Goal: Information Seeking & Learning: Learn about a topic

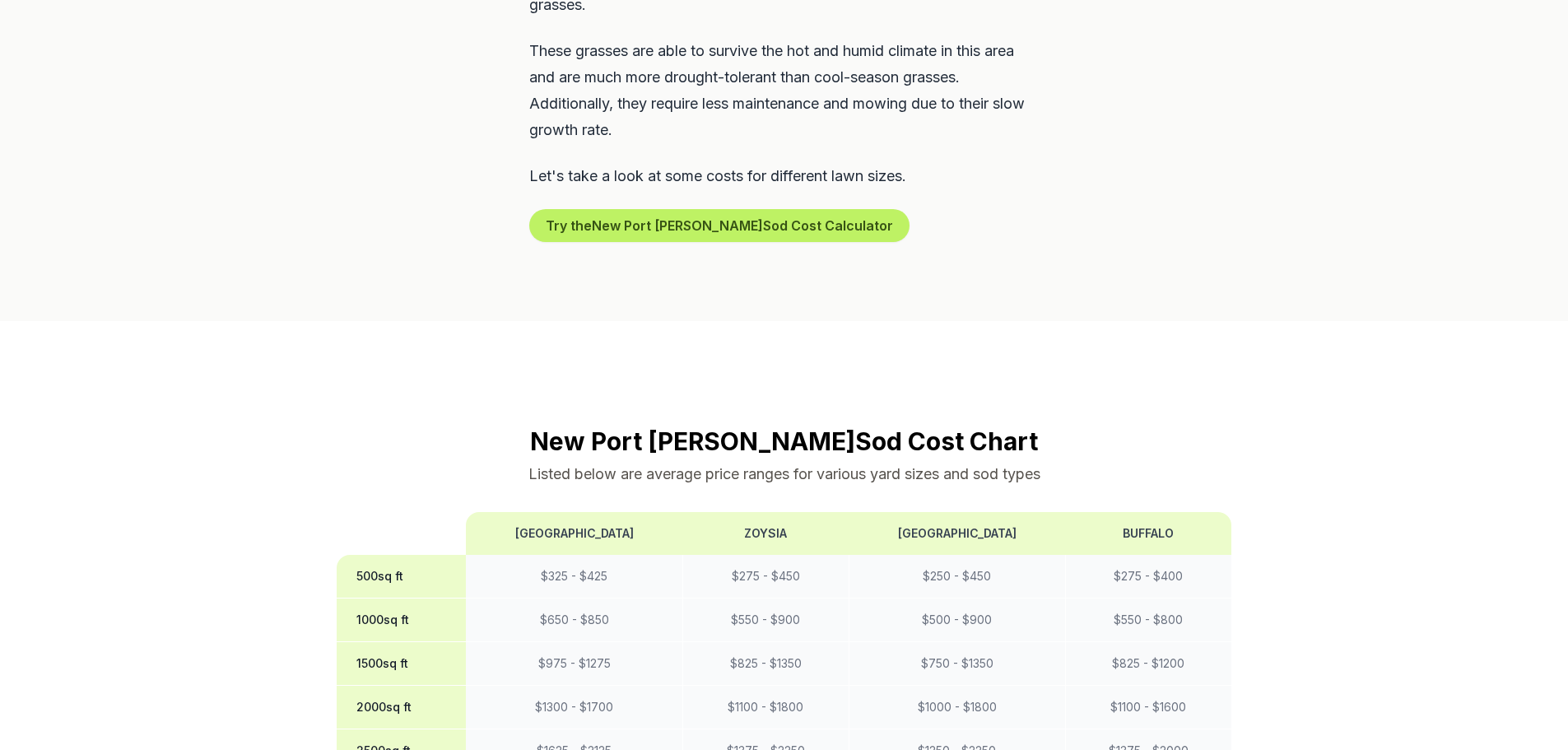
scroll to position [1235, 0]
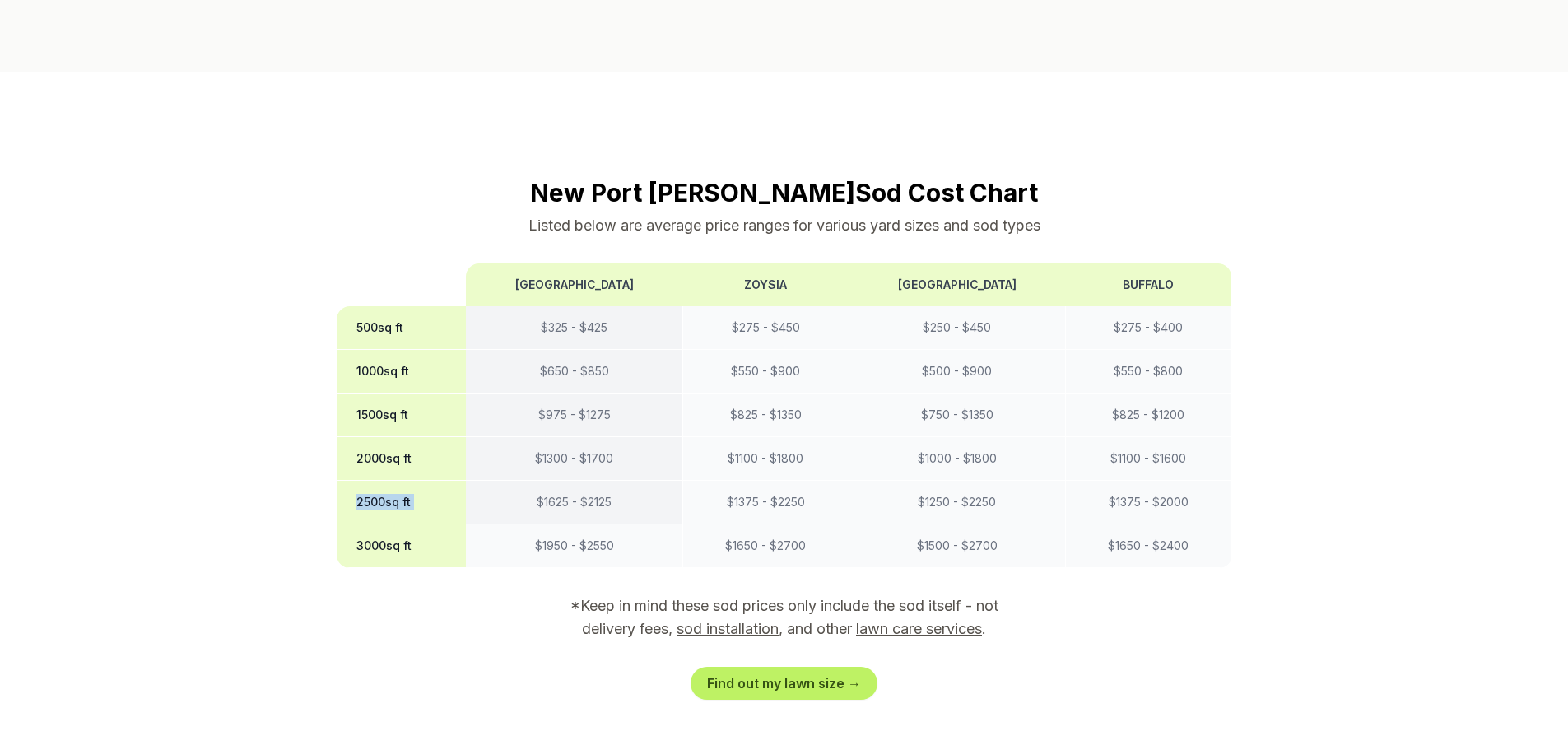
drag, startPoint x: 420, startPoint y: 471, endPoint x: 495, endPoint y: 473, distance: 75.0
click at [495, 481] on tr "2500 sq ft $ 1625 - $ 2125 $ 1375 - $ 2250 $ 1250 - $ 2250 $ 1375 - $ 2000" at bounding box center [784, 502] width 895 height 43
click at [397, 481] on th "2500 sq ft" at bounding box center [402, 502] width 130 height 43
drag, startPoint x: 908, startPoint y: 479, endPoint x: 997, endPoint y: 469, distance: 89.6
click at [997, 481] on td "$ 1250 - $ 2250" at bounding box center [956, 502] width 216 height 43
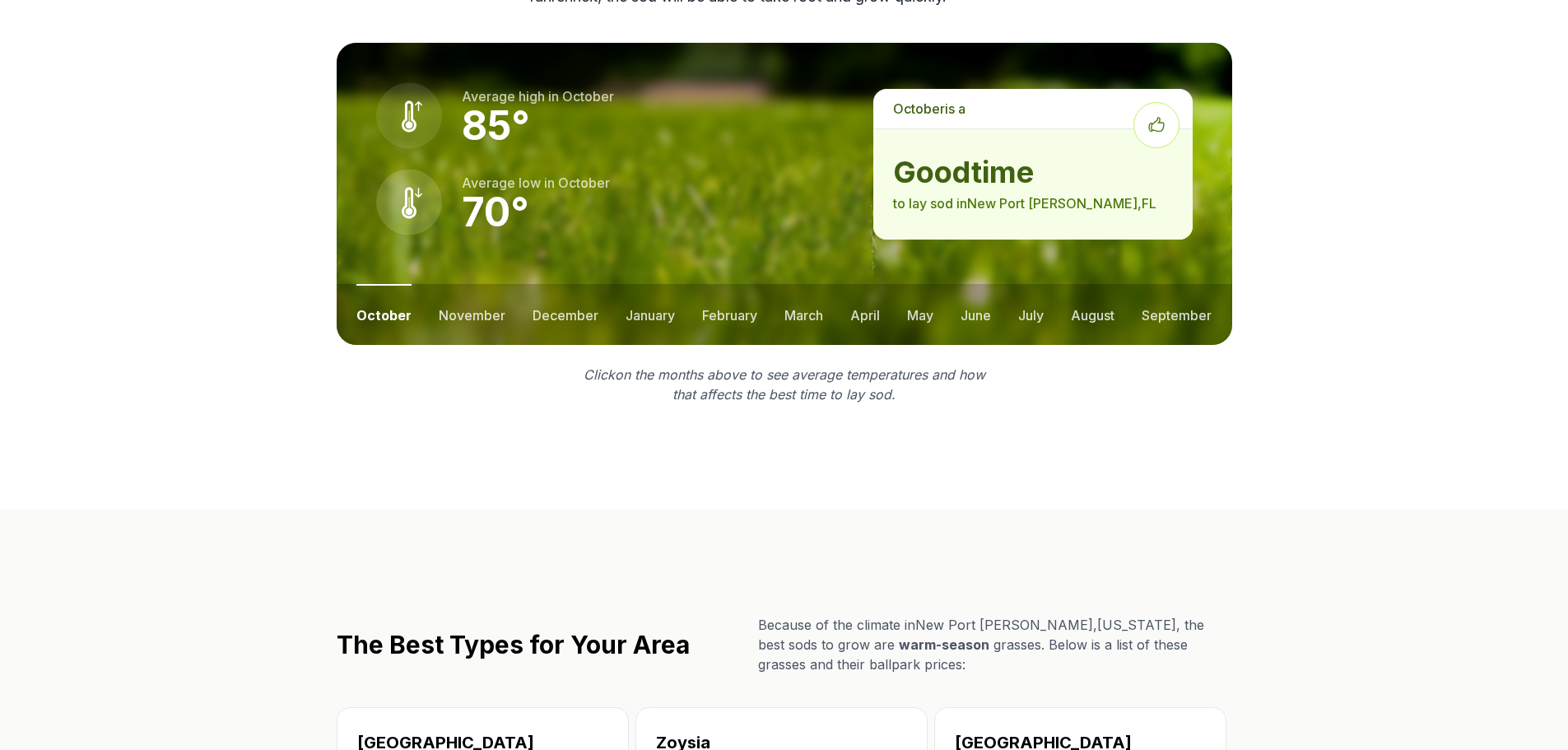
scroll to position [2058, 0]
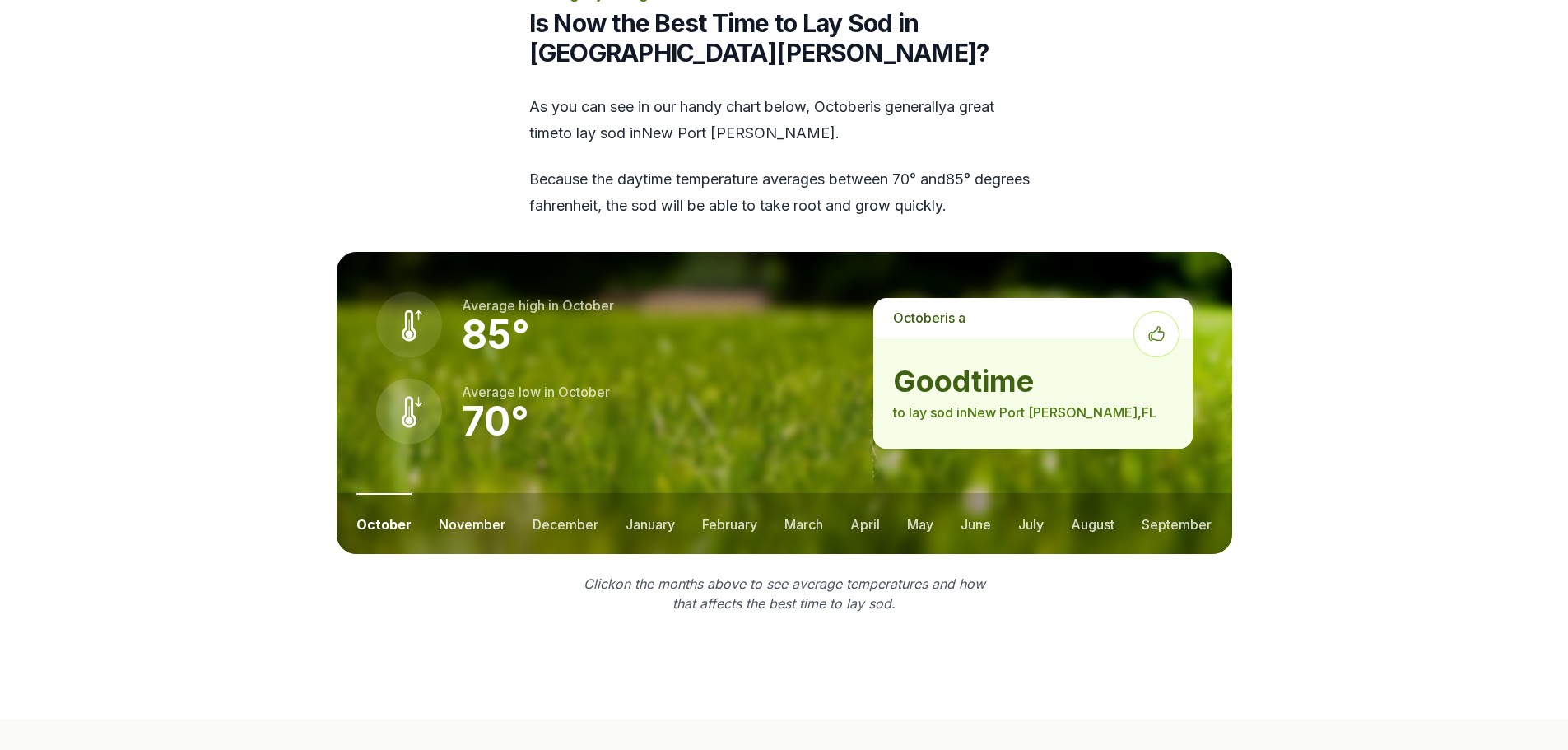
click at [481, 495] on button "november" at bounding box center [473, 524] width 67 height 61
click at [379, 493] on button "october" at bounding box center [382, 524] width 52 height 61
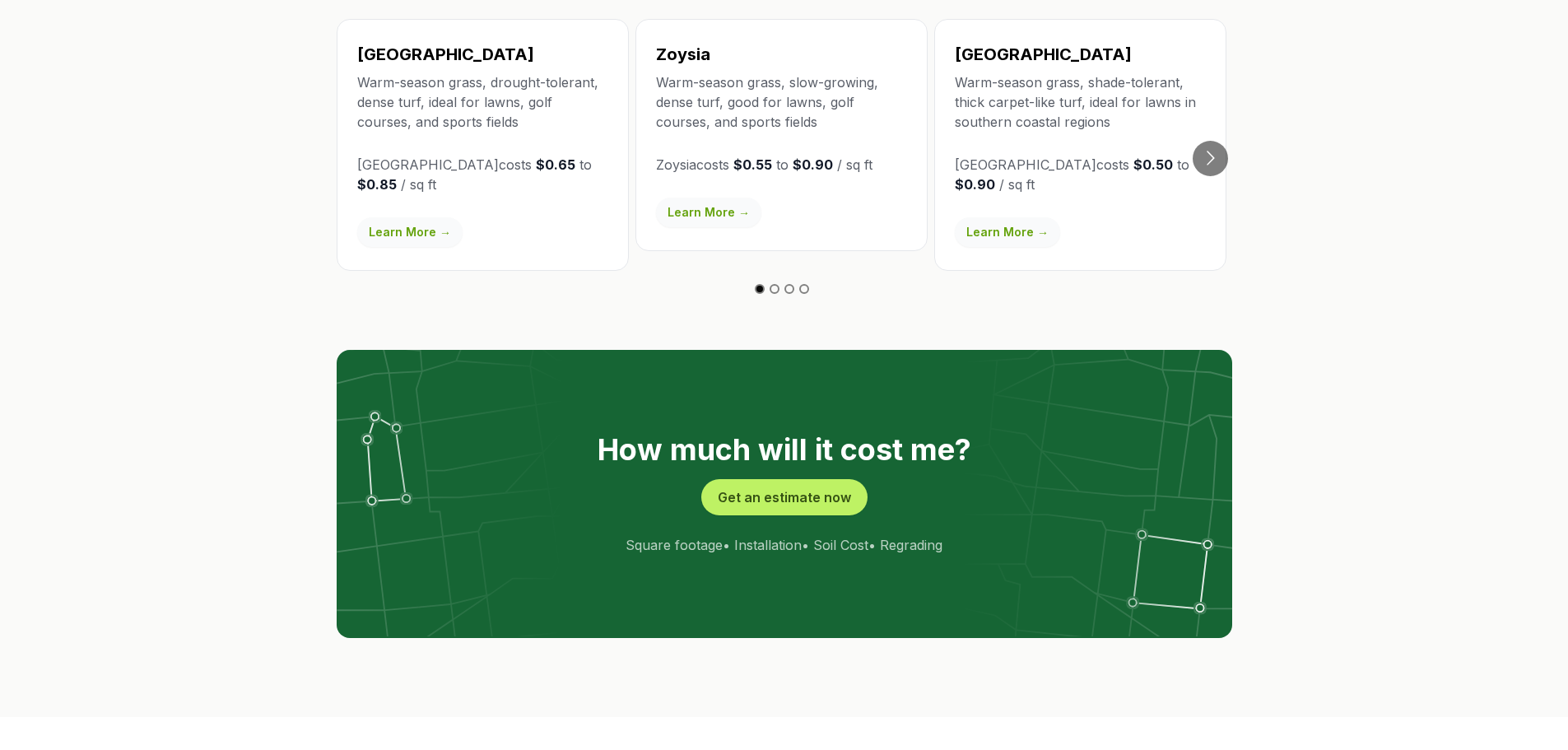
scroll to position [2962, 0]
